Goal: Book appointment/travel/reservation

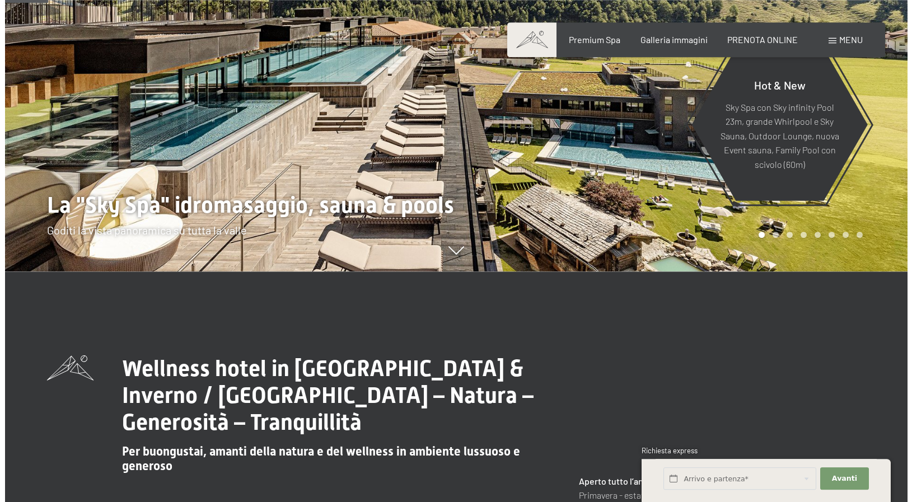
scroll to position [229, 0]
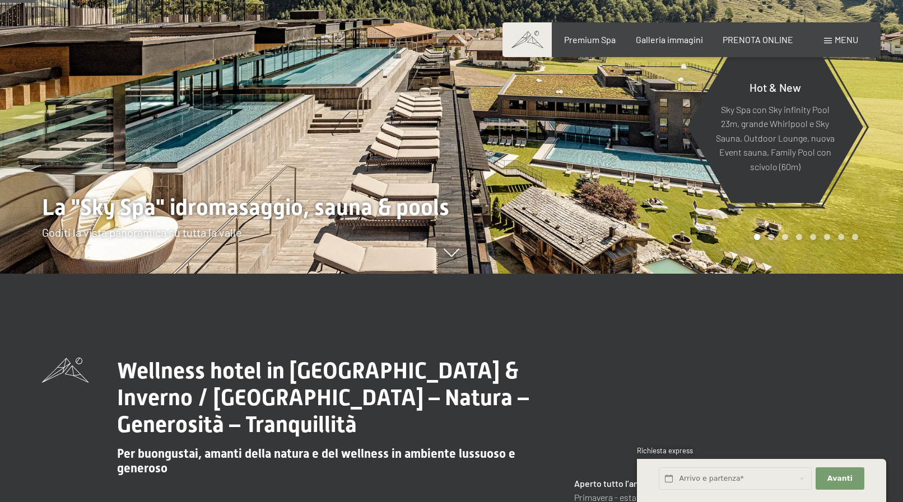
click at [839, 45] on span "Menu" at bounding box center [847, 39] width 24 height 11
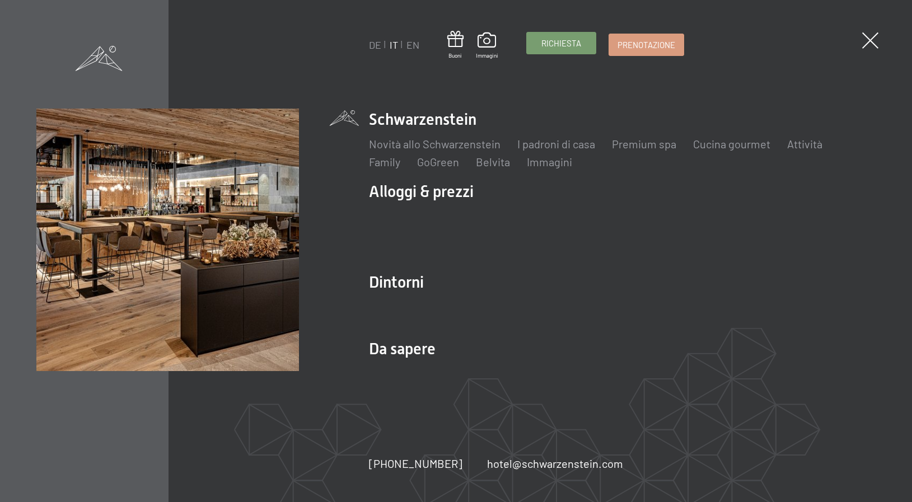
click at [561, 45] on span "Richiesta" at bounding box center [562, 44] width 40 height 12
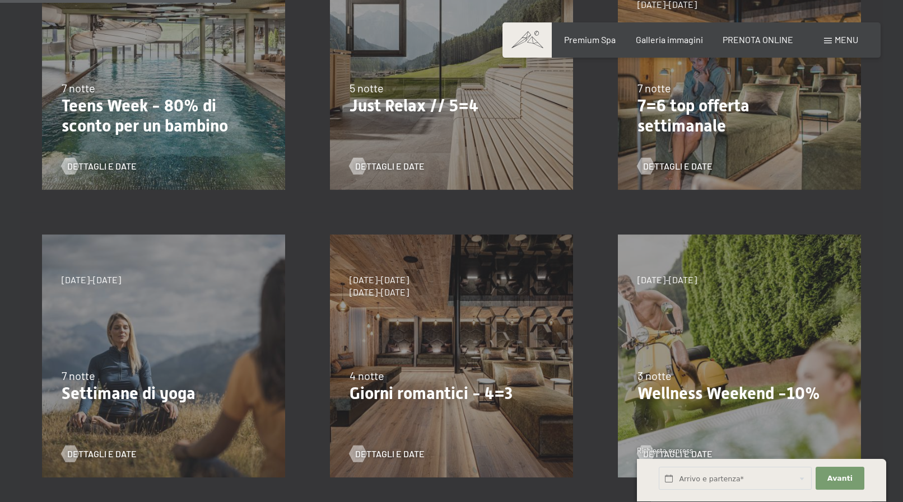
scroll to position [400, 0]
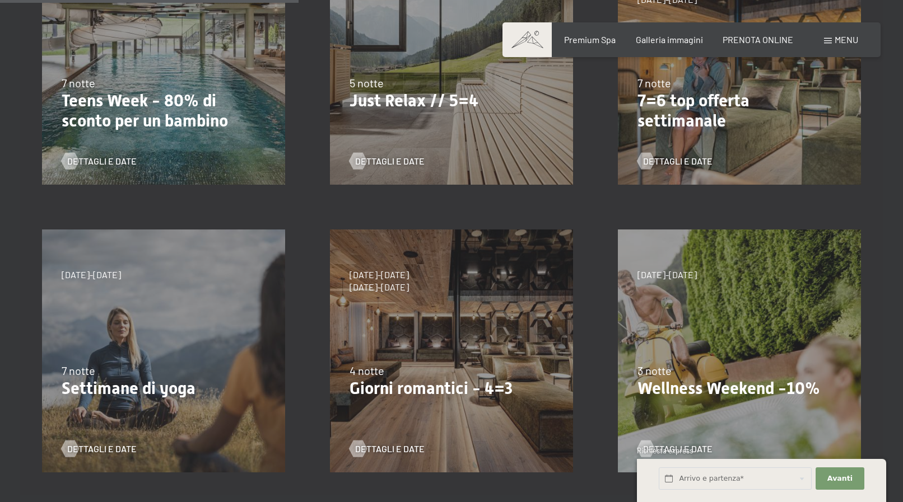
click at [423, 297] on div "9/11/2025-5/12/2025 8/12/2025-19/12/2025 11/1/2026-23/1/2026 8/3/2026-27/3/2026…" at bounding box center [452, 351] width 288 height 288
click at [378, 450] on span "Dettagli e Date" at bounding box center [400, 449] width 69 height 12
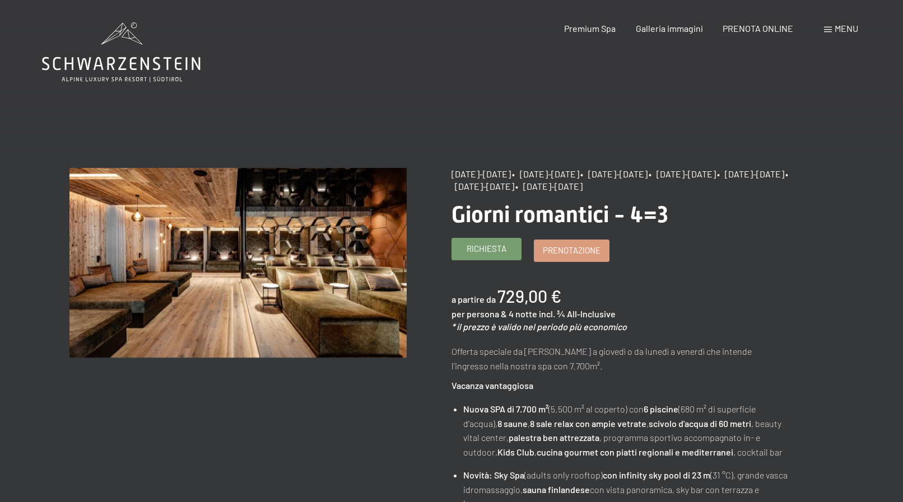
click at [486, 255] on span "Richiesta" at bounding box center [487, 249] width 40 height 12
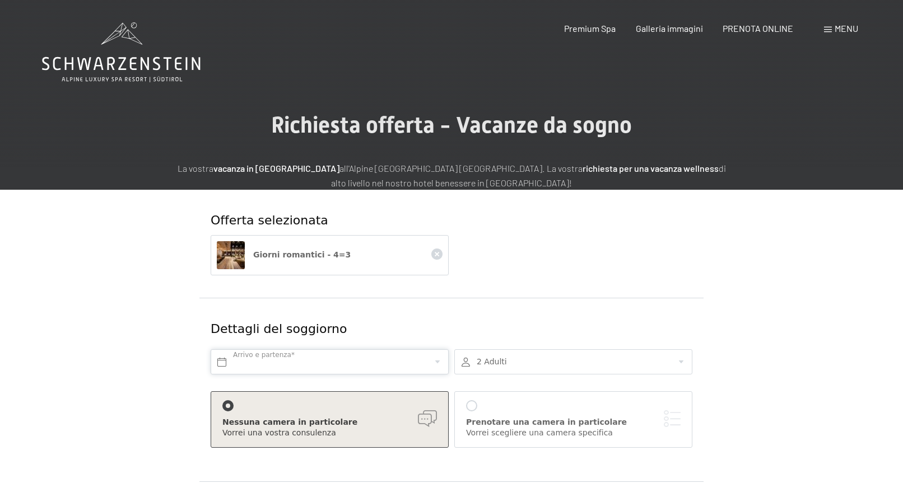
click at [275, 350] on input "text" at bounding box center [330, 362] width 238 height 25
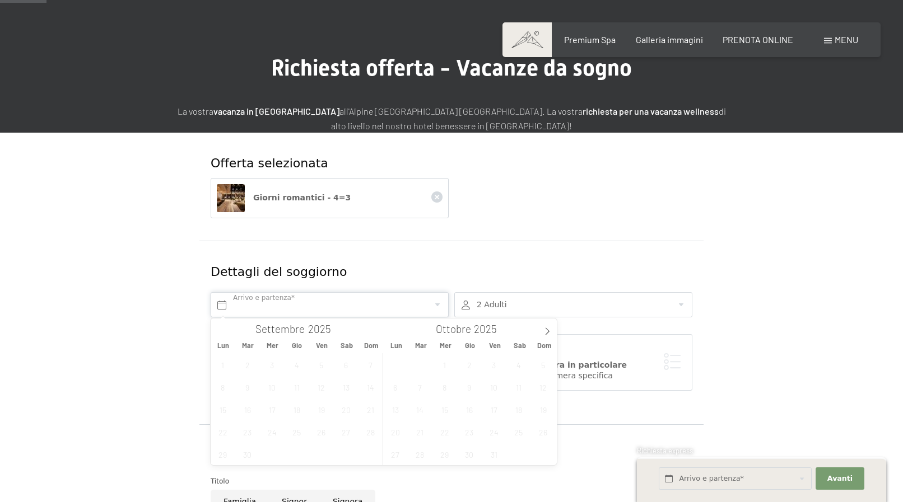
scroll to position [57, 0]
click at [547, 330] on icon at bounding box center [547, 332] width 8 height 8
drag, startPoint x: 541, startPoint y: 416, endPoint x: 449, endPoint y: 434, distance: 93.7
click at [449, 434] on div "27 28 29 30 31 1 2 3 4 5 6 7 8 9 10 11 12 13 14 15 16 17 18 19 20 21 22 23 24 2…" at bounding box center [469, 409] width 173 height 112
click at [489, 391] on span "7" at bounding box center [494, 387] width 22 height 22
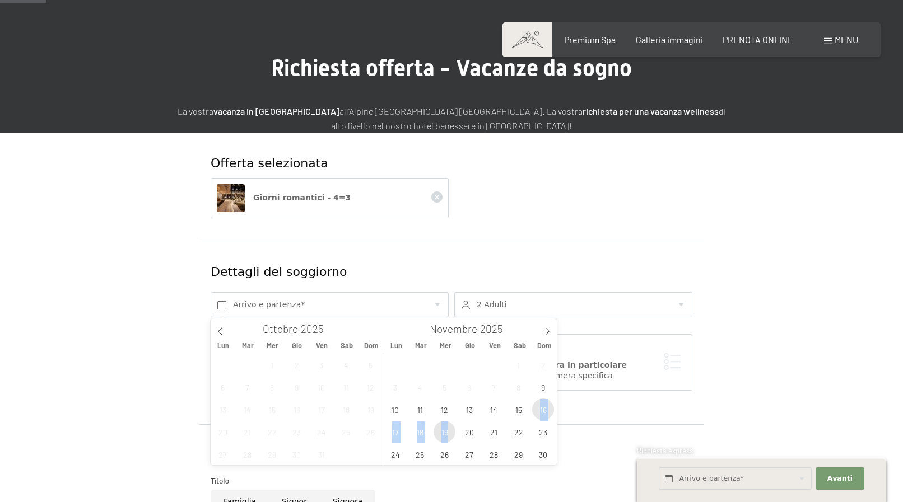
drag, startPoint x: 539, startPoint y: 412, endPoint x: 450, endPoint y: 426, distance: 90.7
click at [450, 426] on div "27 28 29 30 31 1 2 3 4 5 6 7 8 9 10 11 12 13 14 15 16 17 18 19 20 21 22 23 24 2…" at bounding box center [469, 409] width 173 height 112
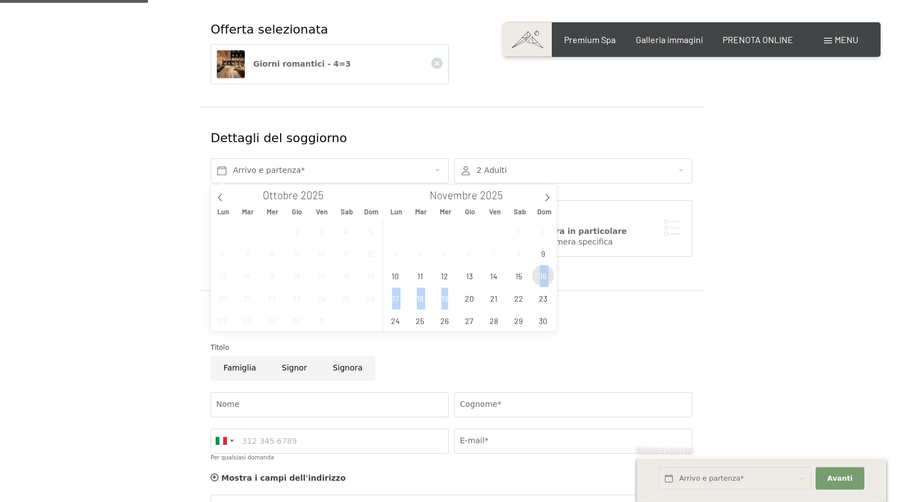
scroll to position [229, 0]
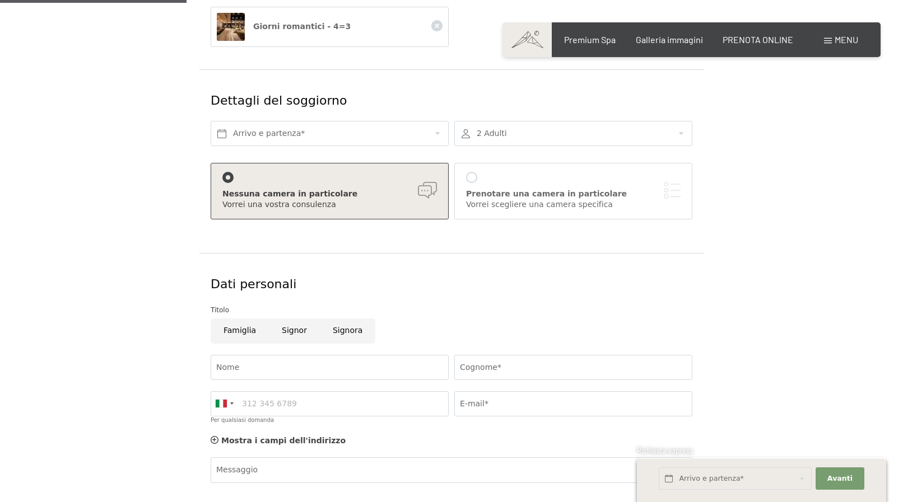
click at [409, 314] on div "Titolo" at bounding box center [452, 310] width 482 height 11
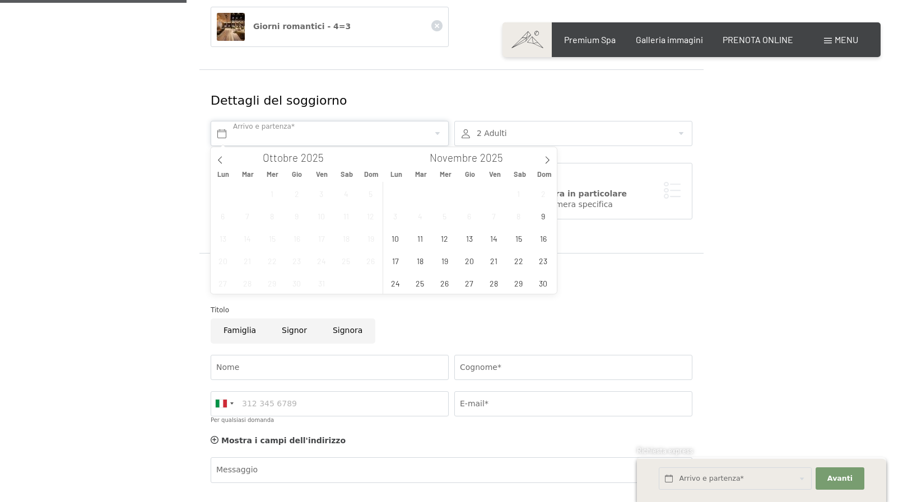
click at [436, 135] on input "text" at bounding box center [330, 133] width 238 height 25
click at [539, 240] on span "16" at bounding box center [543, 238] width 22 height 22
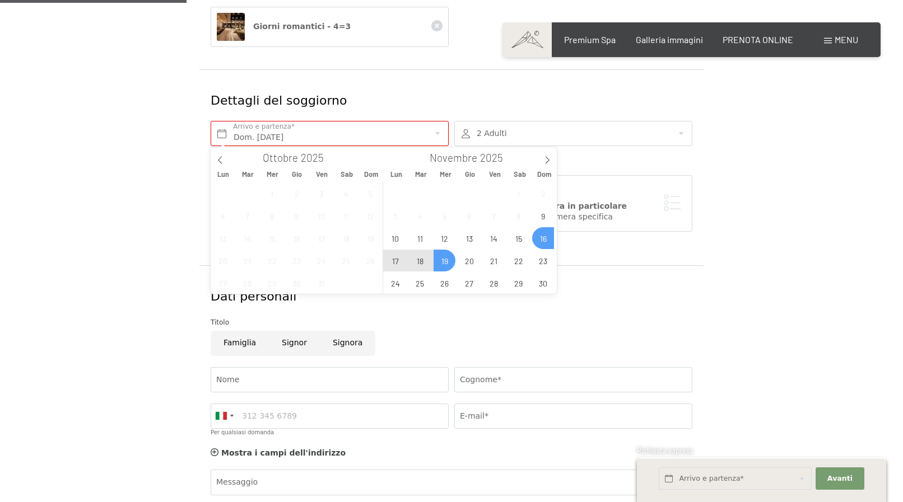
click at [449, 260] on span "19" at bounding box center [445, 261] width 22 height 22
type input "Dom. 16/11/2025 - Mer. 19/11/2025"
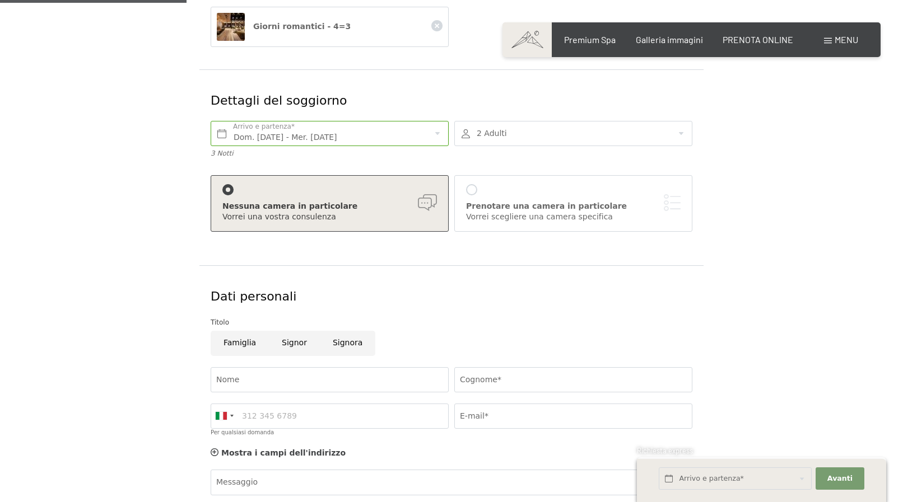
click at [683, 137] on div at bounding box center [573, 133] width 238 height 25
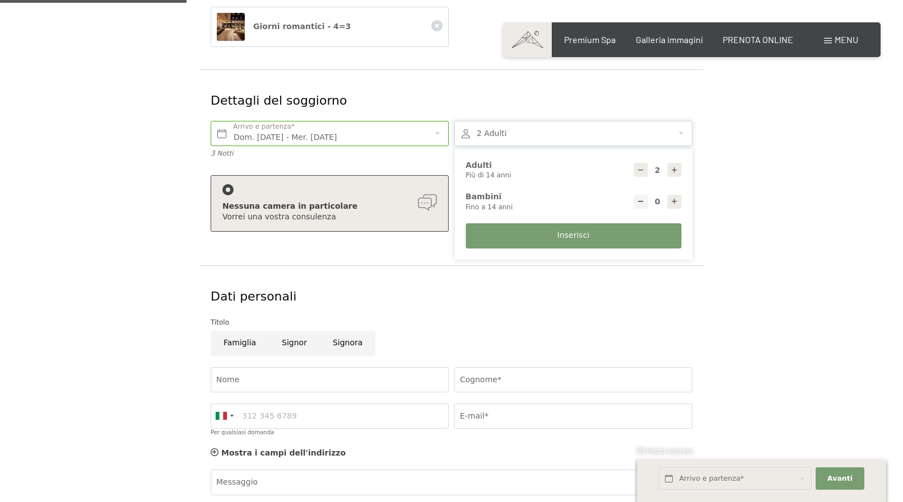
click at [676, 171] on icon at bounding box center [674, 170] width 8 height 8
type input "4"
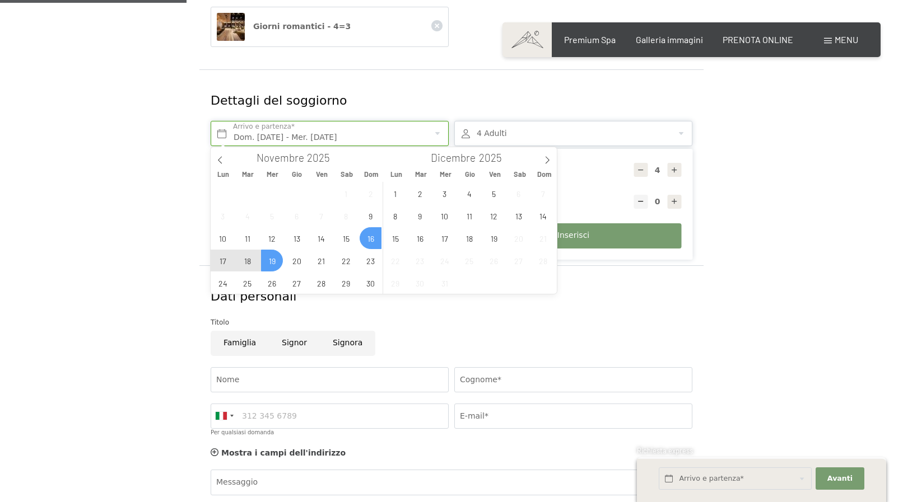
click at [439, 136] on input "Dom. 16/11/2025 - Mer. 19/11/2025" at bounding box center [330, 133] width 238 height 25
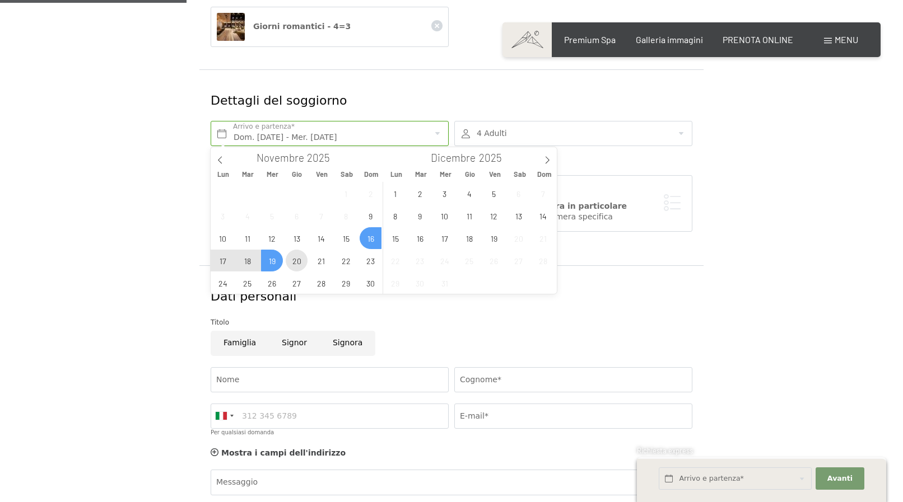
click at [292, 257] on span "20" at bounding box center [297, 261] width 22 height 22
drag, startPoint x: 367, startPoint y: 238, endPoint x: 299, endPoint y: 257, distance: 70.8
click at [299, 257] on div "27 28 29 30 31 1 2 3 4 5 6 7 8 9 10 11 12 13 14 15 16 17 18 19 20 21 22 23 24 2…" at bounding box center [297, 238] width 173 height 112
click at [358, 243] on div "27 28 29 30 31 1 2 3 4 5 6 7 8 9 10 11 12 13 14 15 16 17 18 19 20 21 22 23 24 2…" at bounding box center [297, 238] width 173 height 112
click at [365, 239] on span "16" at bounding box center [371, 238] width 22 height 22
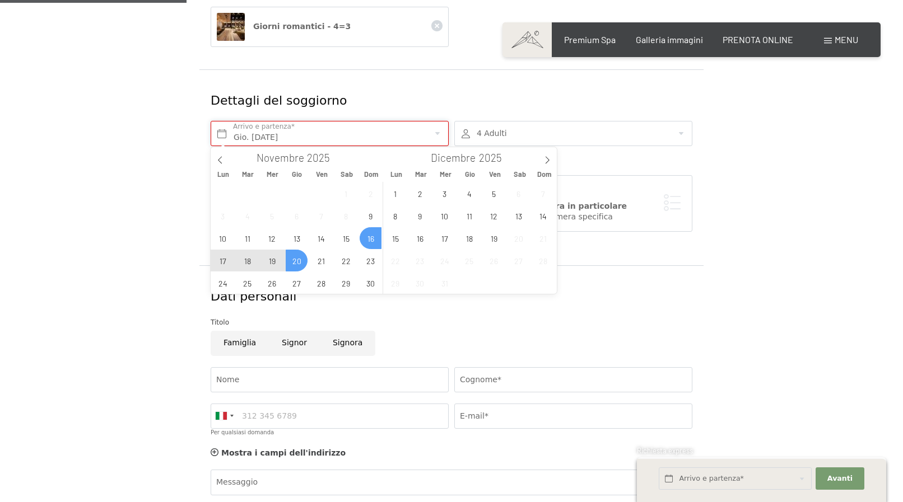
type input "Dom. 16/11/2025 - Gio. 20/11/2025"
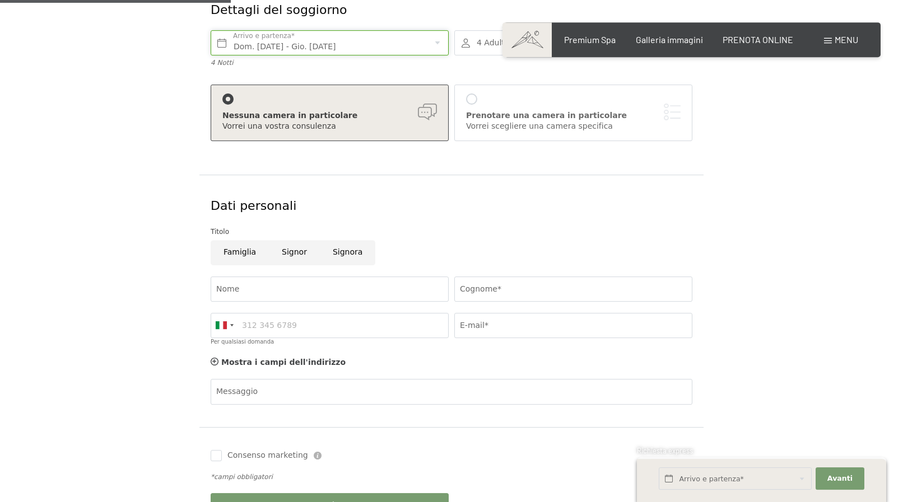
scroll to position [343, 0]
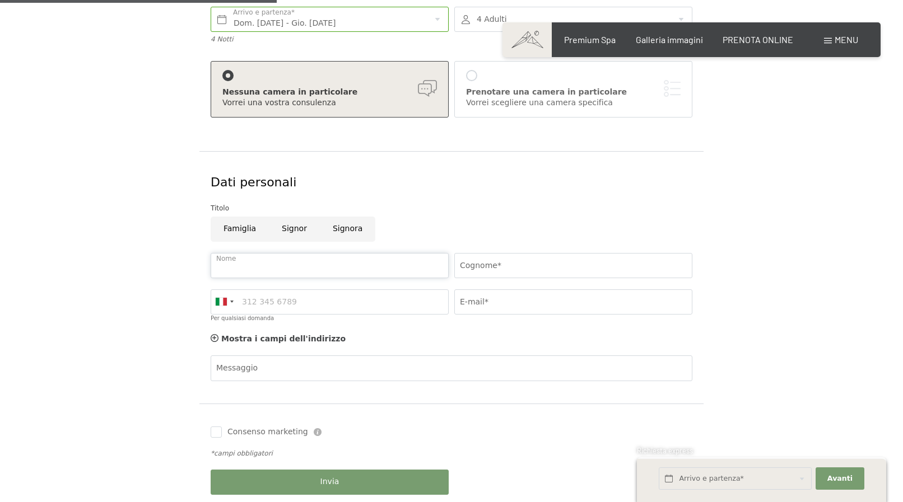
click at [245, 261] on input "Nome" at bounding box center [330, 265] width 238 height 25
type input "Silvio"
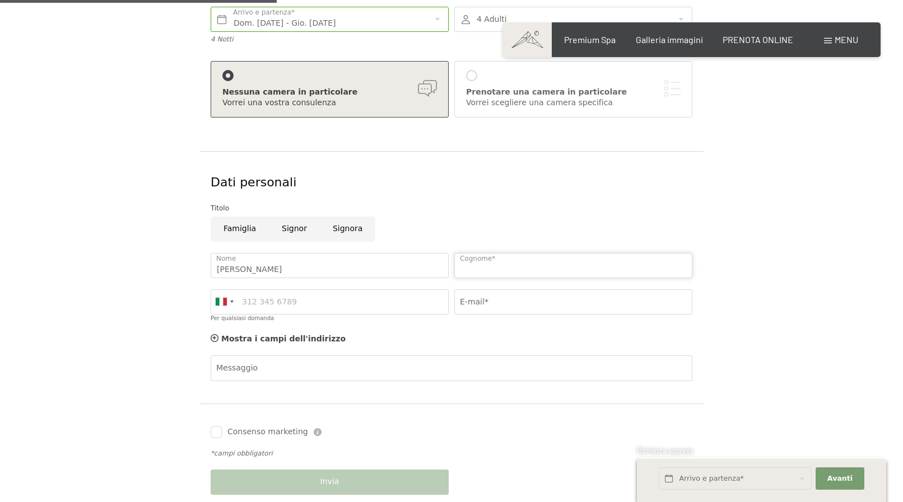
click at [459, 264] on input "Cognome*" at bounding box center [573, 265] width 238 height 25
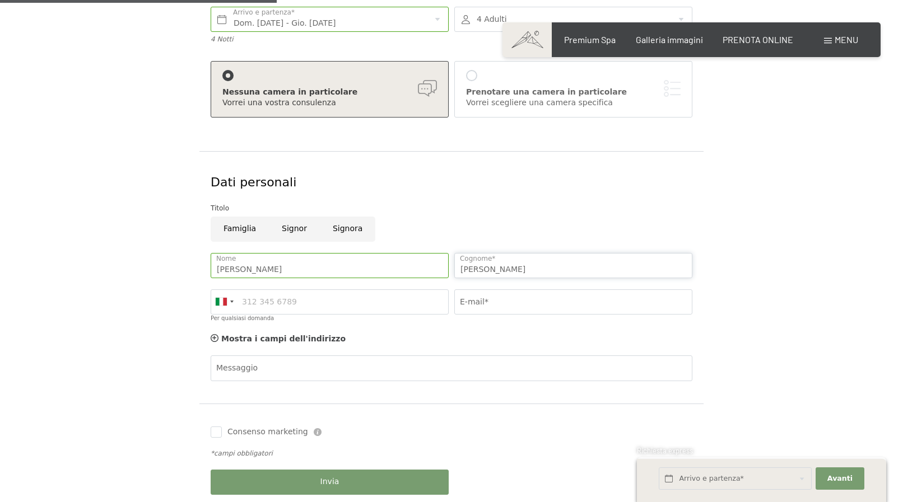
type input "Dalmaso"
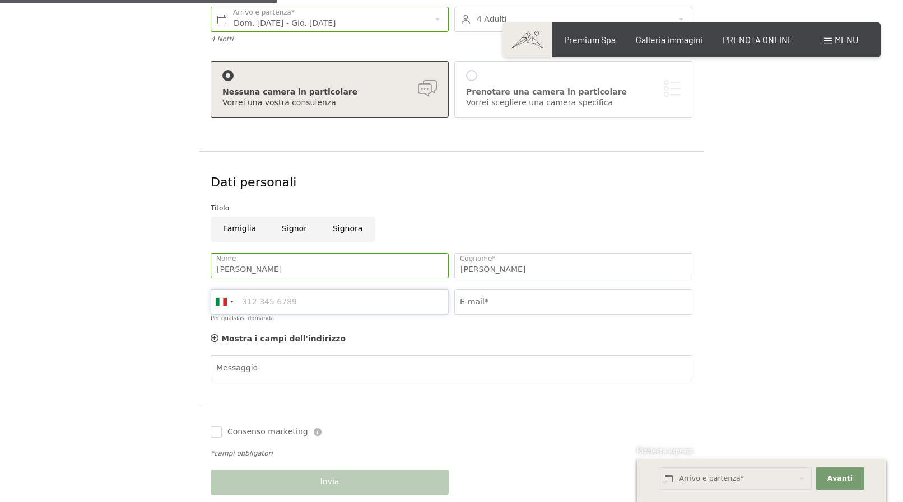
click at [300, 302] on input "Per qualsiasi domanda" at bounding box center [330, 302] width 238 height 25
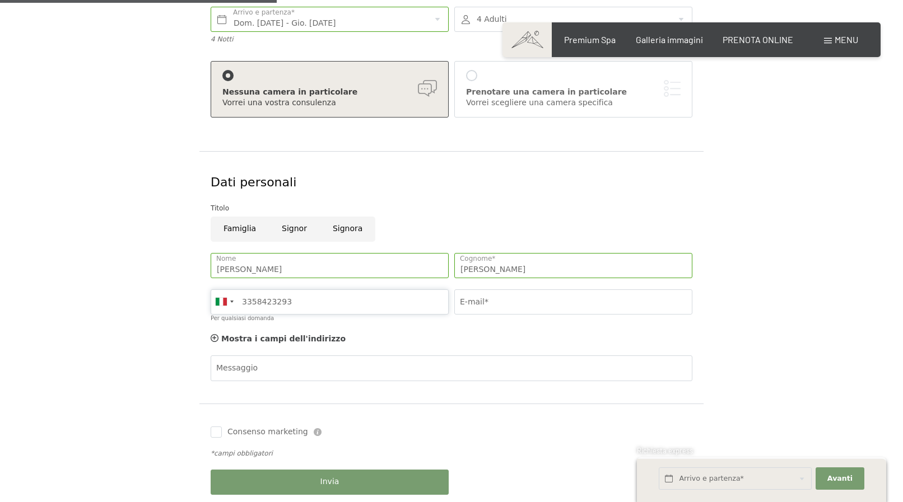
type input "3358423293"
click at [509, 301] on input "E-mail*" at bounding box center [573, 302] width 238 height 25
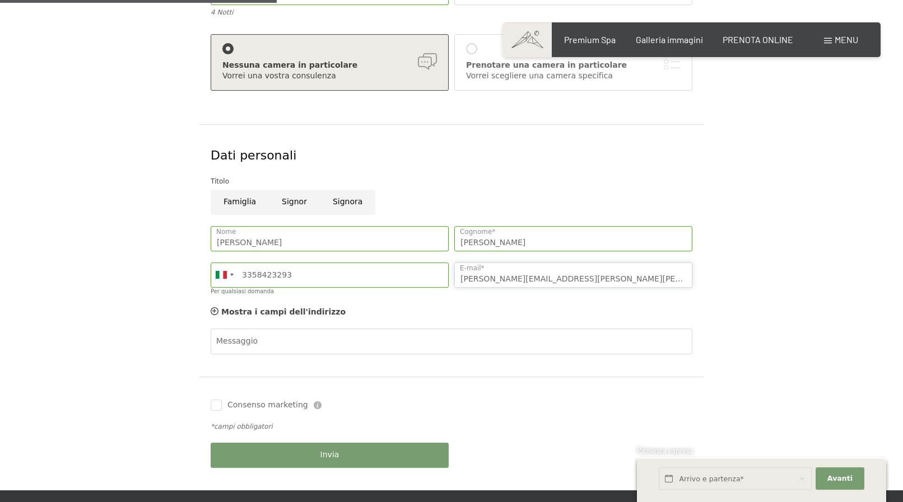
scroll to position [400, 0]
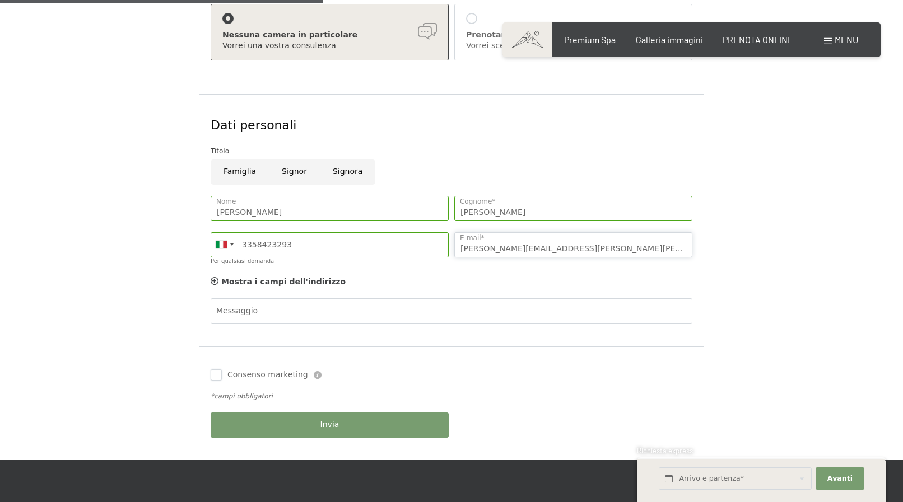
type input "silvio.dalmaso@alice.it"
click at [220, 376] on input "Consenso marketing" at bounding box center [216, 375] width 11 height 11
checkbox input "true"
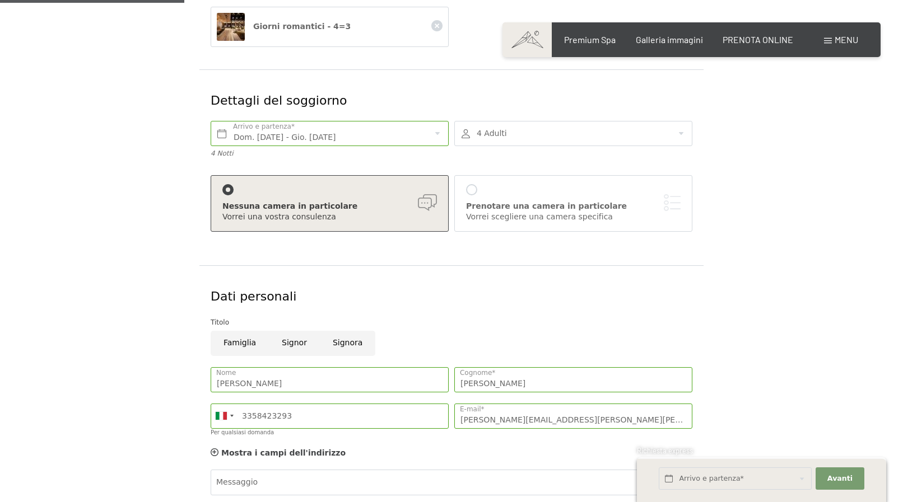
click at [480, 194] on div "Prenotare una camera in particolare Vorrei scegliere una camera specifica" at bounding box center [573, 203] width 215 height 39
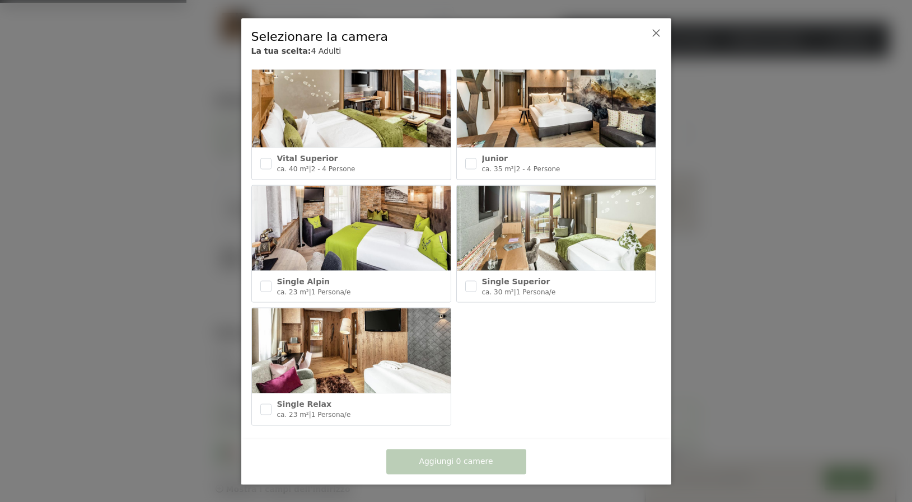
scroll to position [468, 0]
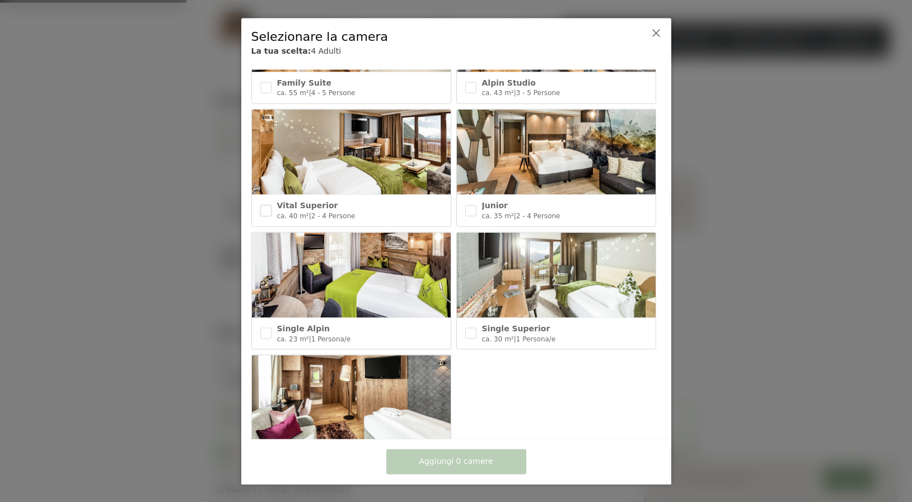
click at [264, 208] on input "checkbox" at bounding box center [265, 210] width 11 height 11
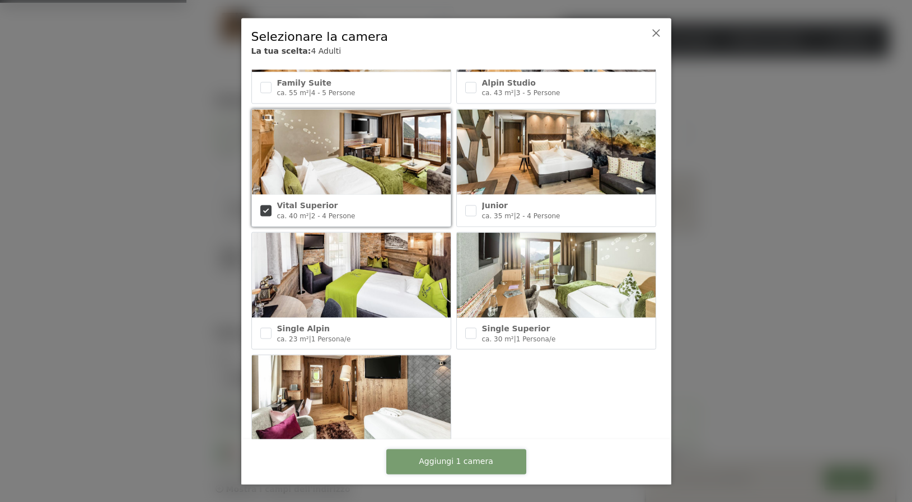
click at [461, 465] on span "Aggiungi 1 camera" at bounding box center [456, 461] width 74 height 11
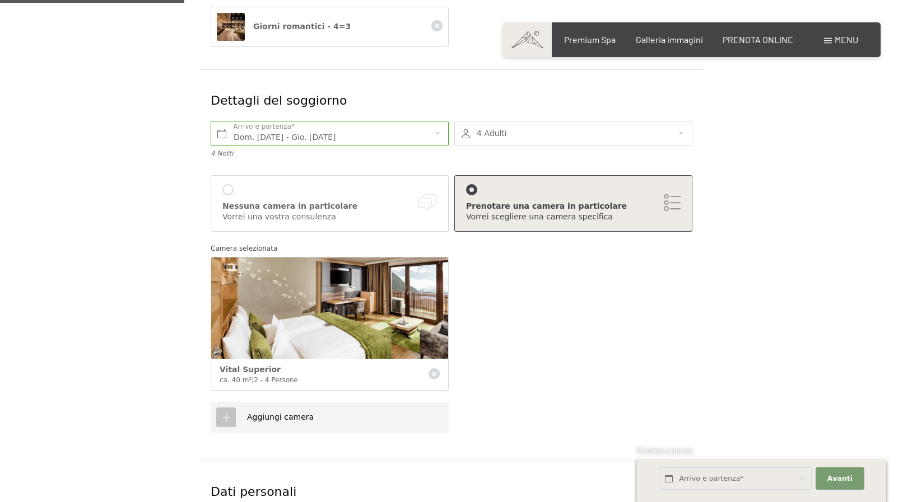
click at [282, 416] on span "Aggiungi camera" at bounding box center [280, 417] width 67 height 9
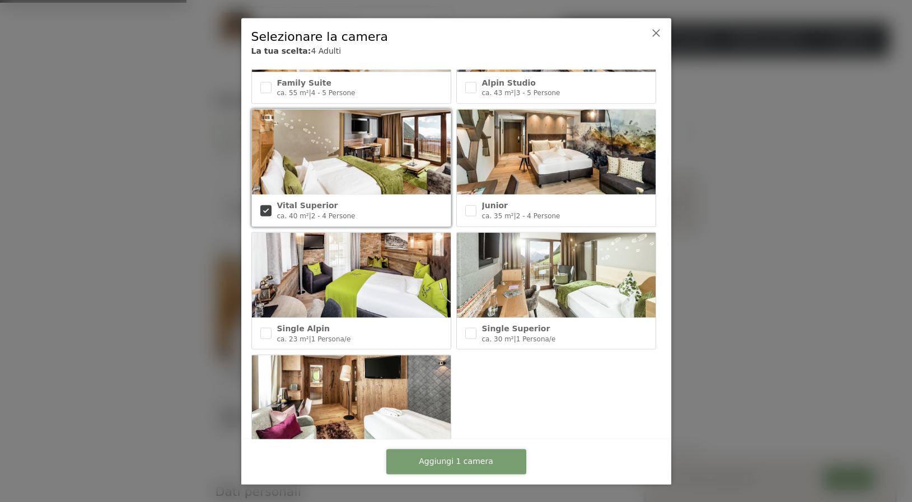
click at [486, 465] on span "Aggiungi 1 camera" at bounding box center [456, 461] width 74 height 11
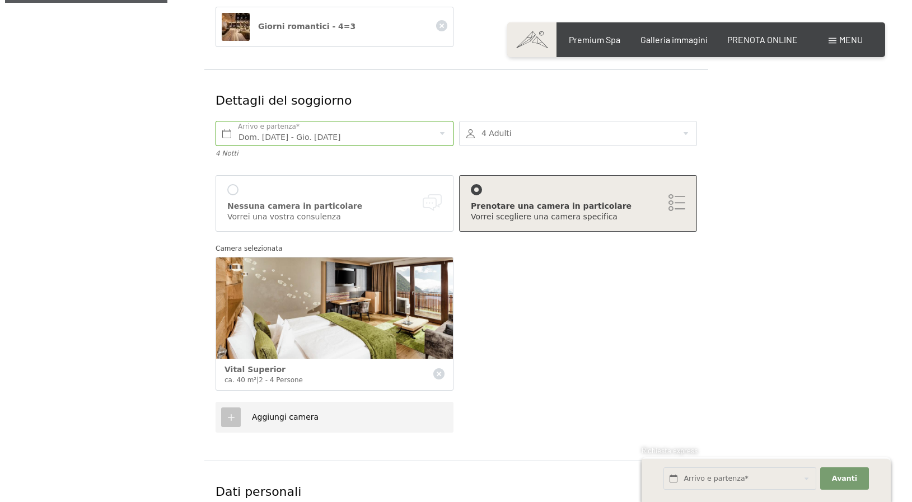
scroll to position [286, 0]
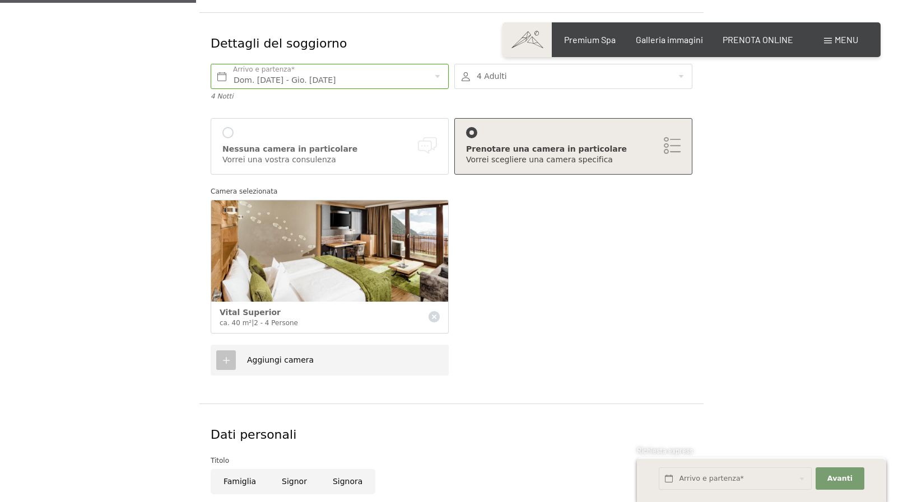
click at [262, 360] on span "Aggiungi camera" at bounding box center [280, 360] width 67 height 9
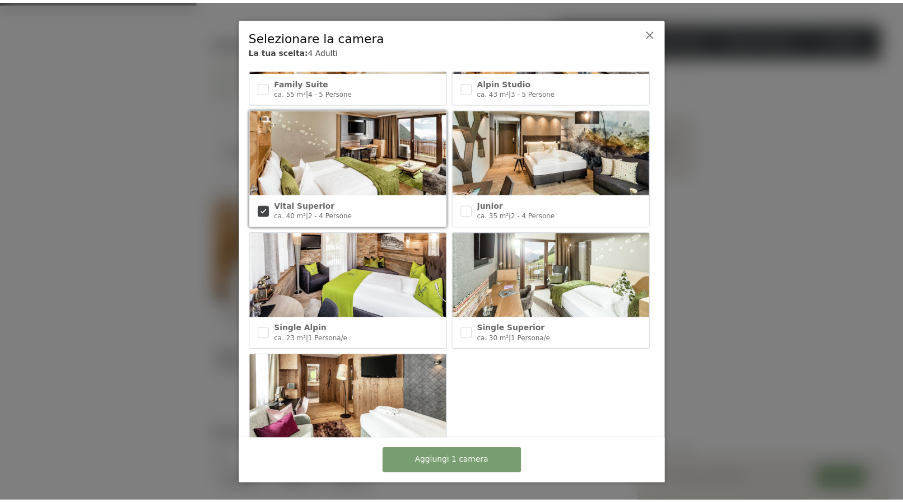
scroll to position [468, 0]
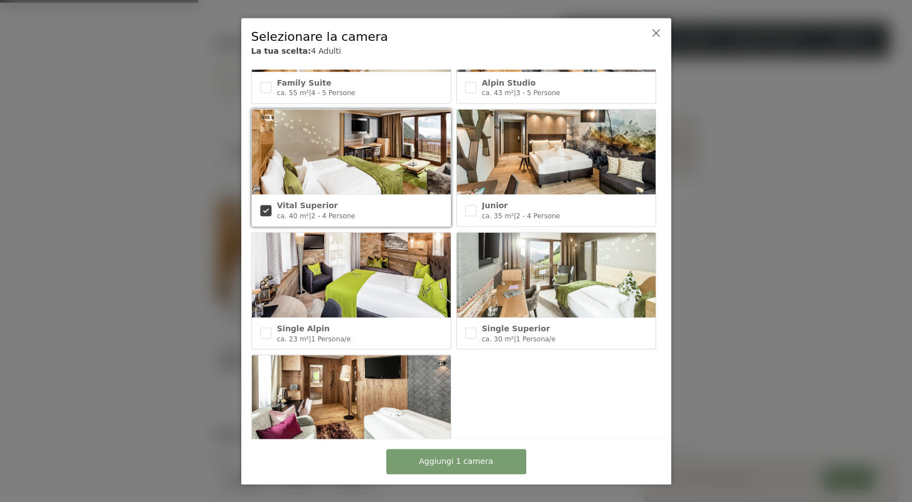
click at [310, 195] on div "Vital Superior ca. 40 m² | 2 - 4 Persone" at bounding box center [351, 210] width 199 height 31
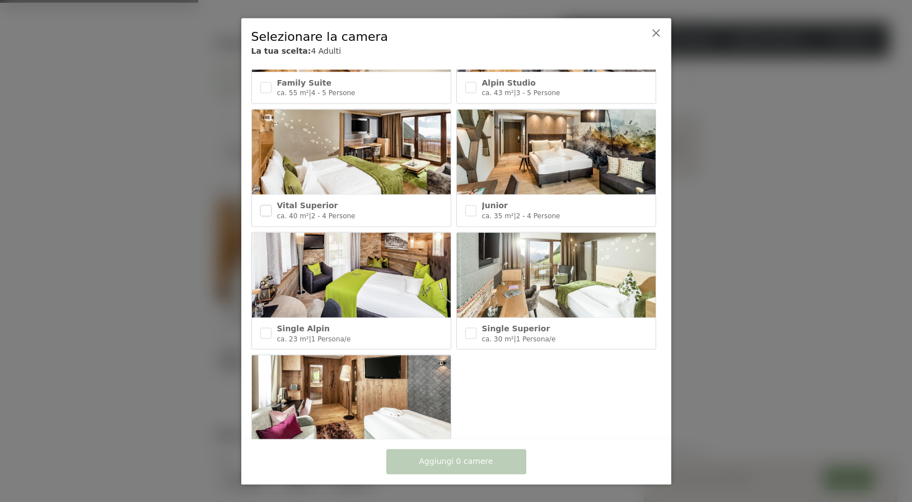
click at [263, 207] on input "checkbox" at bounding box center [265, 210] width 11 height 11
checkbox input "true"
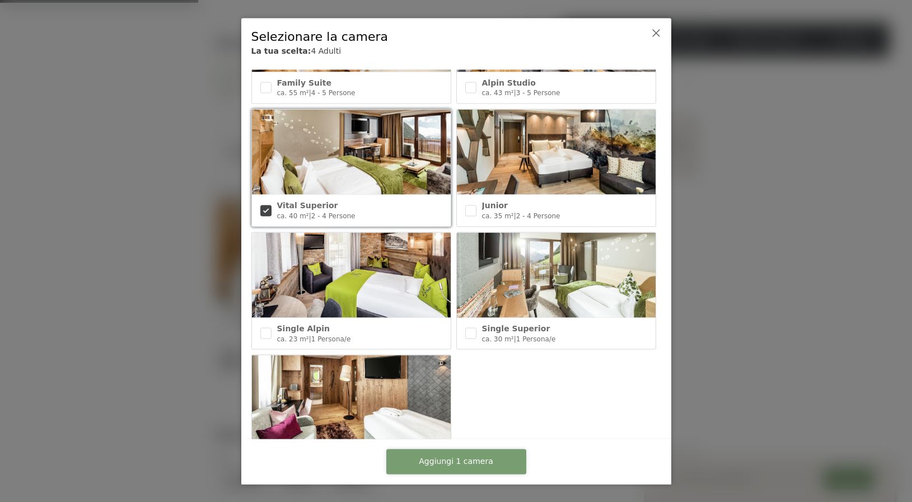
click at [476, 466] on span "Aggiungi 1 camera" at bounding box center [456, 461] width 74 height 11
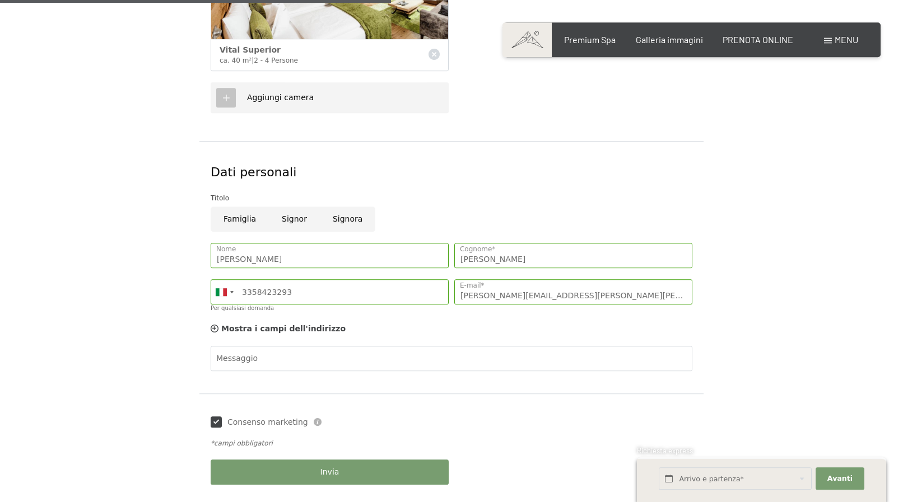
scroll to position [571, 0]
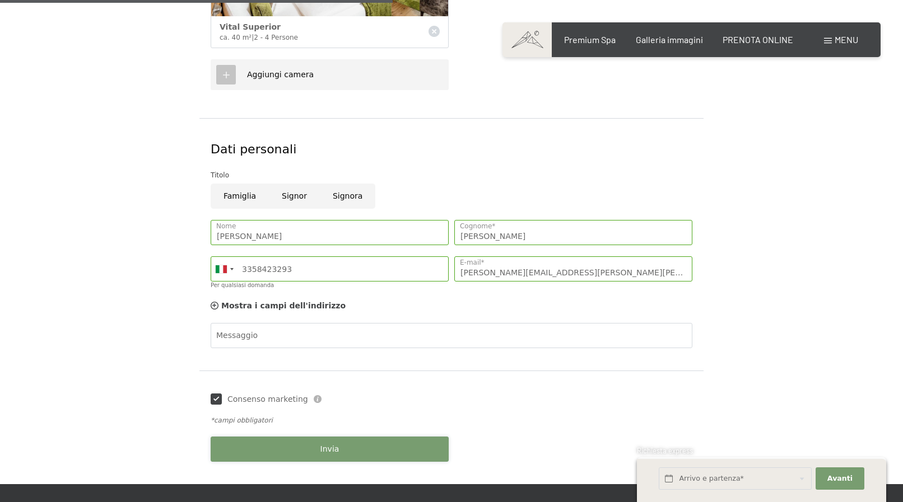
click at [374, 446] on button "Invia" at bounding box center [330, 449] width 238 height 25
